Goal: Information Seeking & Learning: Learn about a topic

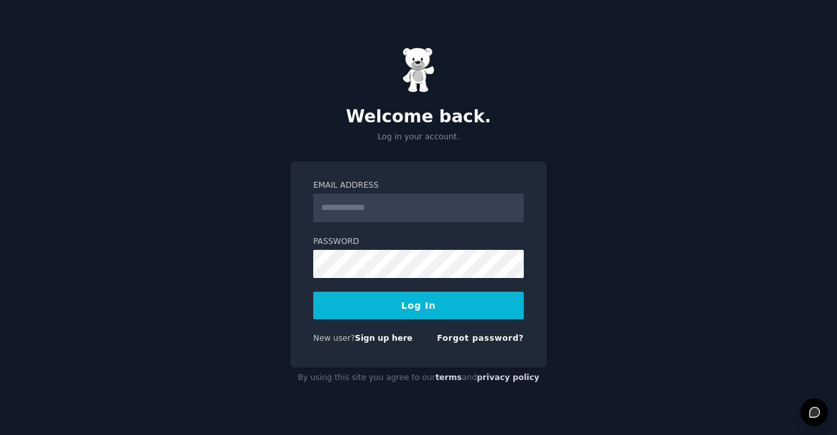
click at [358, 206] on input "Email Address" at bounding box center [418, 208] width 211 height 29
type input "**********"
click at [400, 306] on button "Log In" at bounding box center [418, 305] width 211 height 27
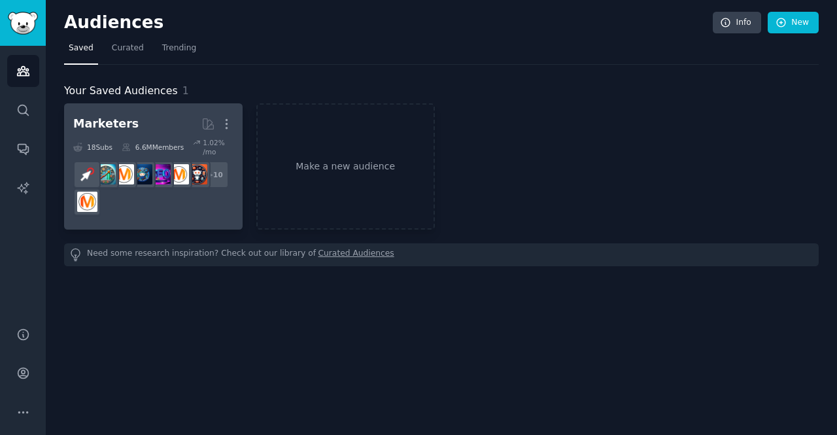
click at [145, 192] on div "+ 10" at bounding box center [153, 188] width 160 height 55
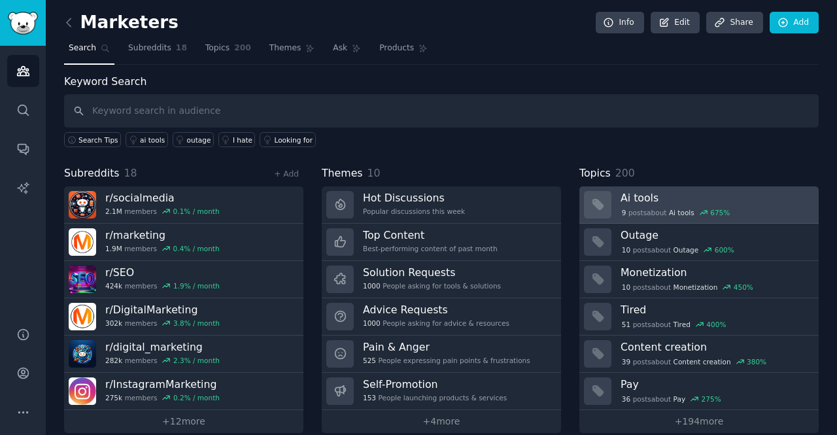
click at [753, 201] on h3 "Ai tools" at bounding box center [715, 198] width 189 height 14
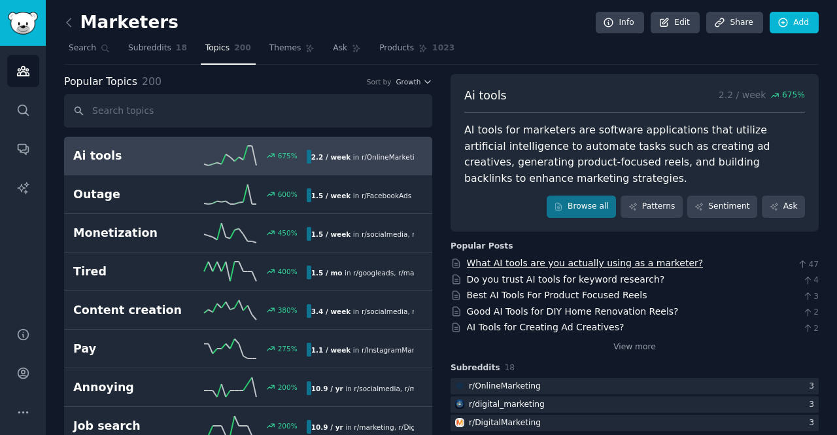
click at [519, 265] on link "What AI tools are you actually using as a marketer?" at bounding box center [585, 263] width 237 height 10
click at [526, 328] on link "AI Tools for Creating Ad Creatives?" at bounding box center [546, 327] width 158 height 10
click at [144, 48] on span "Subreddits" at bounding box center [149, 49] width 43 height 12
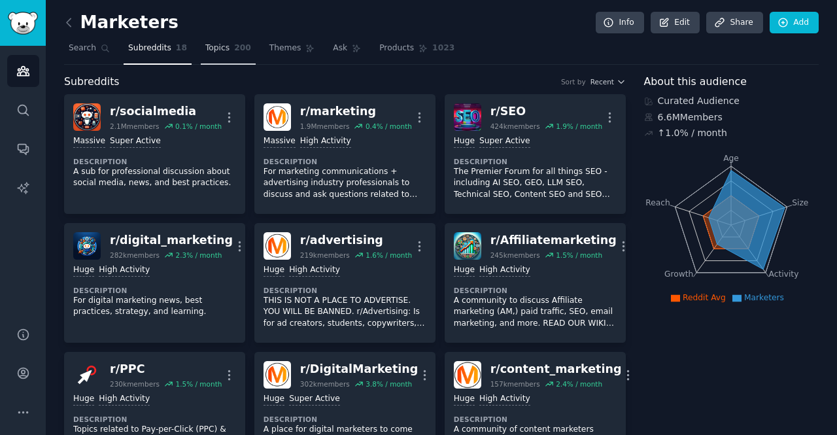
click at [211, 46] on span "Topics" at bounding box center [217, 49] width 24 height 12
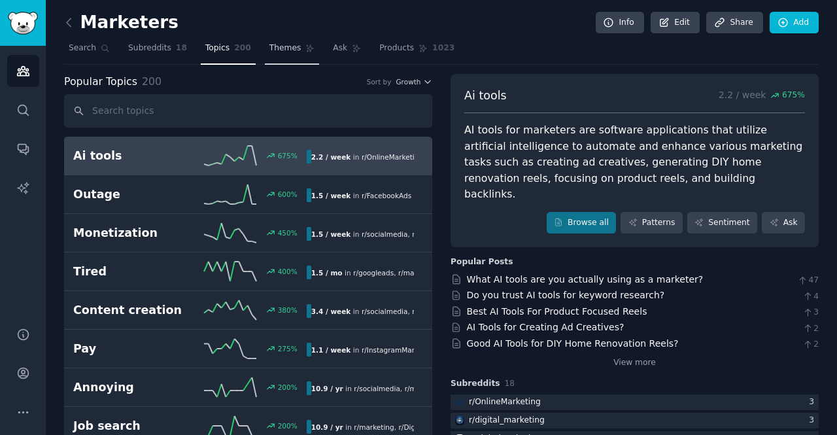
click at [271, 53] on link "Themes" at bounding box center [292, 51] width 55 height 27
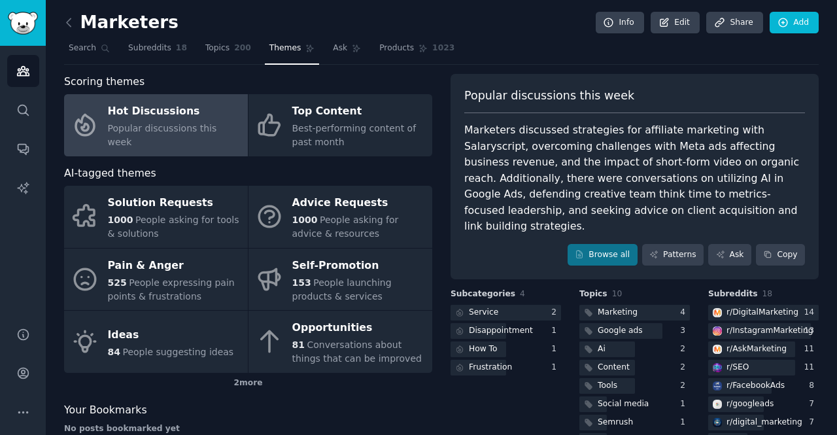
scroll to position [131, 0]
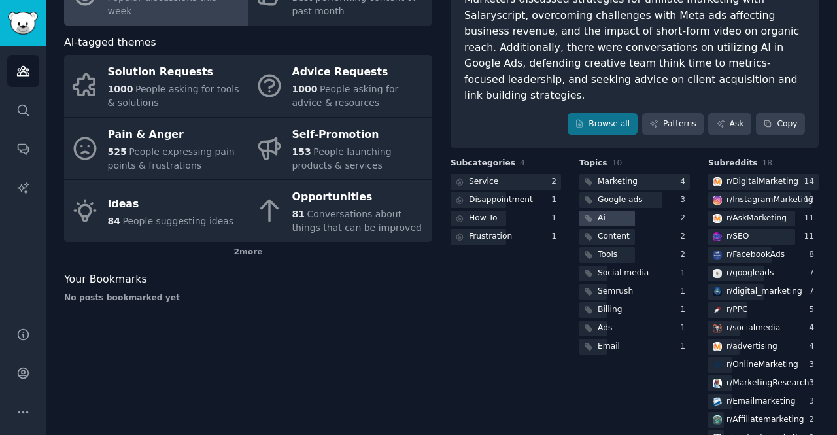
click at [601, 213] on div "Ai" at bounding box center [602, 219] width 8 height 12
